Goal: Find specific page/section: Find specific page/section

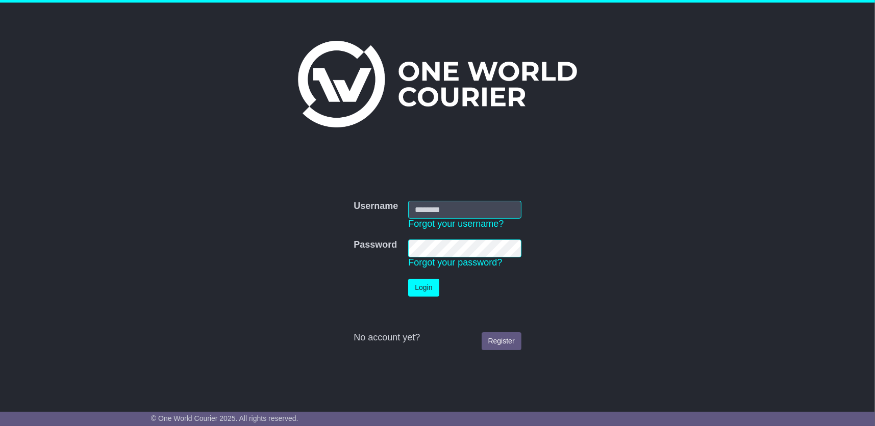
type input "**********"
click at [422, 285] on button "Login" at bounding box center [423, 288] width 31 height 18
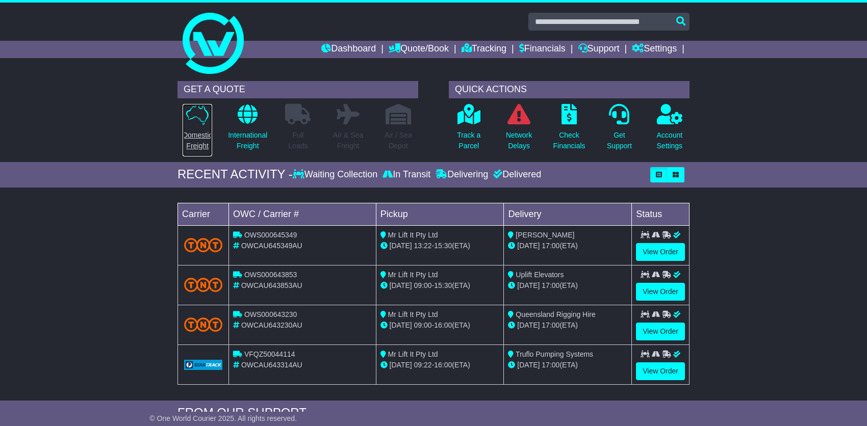
click at [195, 114] on icon at bounding box center [197, 114] width 22 height 21
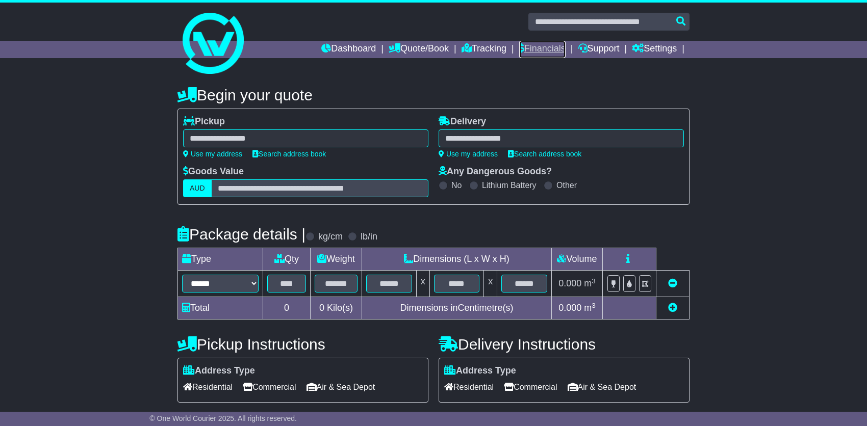
click at [526, 44] on link "Financials" at bounding box center [542, 49] width 46 height 17
